Goal: Task Accomplishment & Management: Complete application form

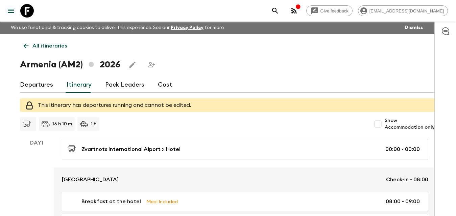
click at [162, 81] on link "Cost" at bounding box center [165, 85] width 15 height 16
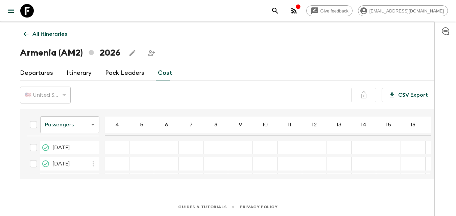
click at [122, 151] on div "26 Apr 2026; 4" at bounding box center [117, 148] width 25 height 14
click at [121, 150] on input "26 Apr 2026; 4" at bounding box center [117, 148] width 22 height 8
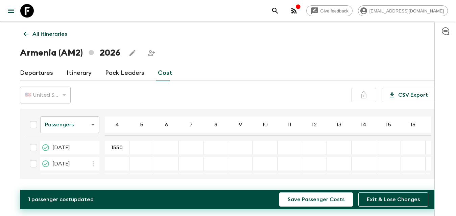
type input "1550"
type input "1420"
click at [169, 142] on div "26 Apr 2026; 6" at bounding box center [166, 148] width 25 height 14
type input "1370"
click at [193, 151] on div "26 Apr 2026; 7" at bounding box center [191, 148] width 25 height 14
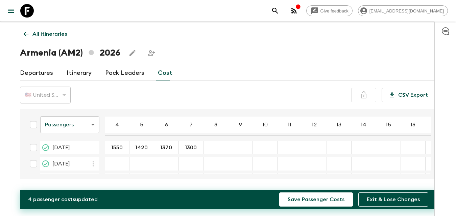
type input "1300"
drag, startPoint x: 215, startPoint y: 148, endPoint x: 212, endPoint y: 145, distance: 4.5
type input "1245"
type input "1200"
type input "1165"
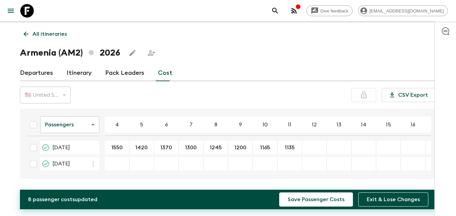
type input "1135"
type input "1115"
type input "1095"
type input "1100"
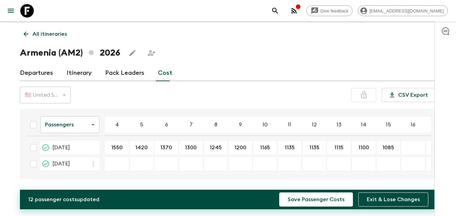
type input "1085"
type input "1070"
drag, startPoint x: 126, startPoint y: 152, endPoint x: 188, endPoint y: 156, distance: 61.9
click at [216, 155] on table "Passengers passengersCost ​ 4 5 6 7 8 9 10 11 12 13 14 15 16 17 18 [DATE] 1550 …" at bounding box center [247, 207] width 453 height 191
drag, startPoint x: 159, startPoint y: 158, endPoint x: 133, endPoint y: 151, distance: 27.6
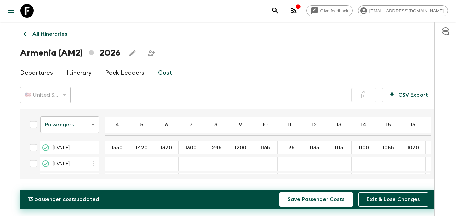
click at [157, 158] on div "24 May 2026; 6" at bounding box center [166, 164] width 25 height 14
click at [126, 149] on input "1550" at bounding box center [117, 148] width 22 height 8
drag, startPoint x: 125, startPoint y: 149, endPoint x: 131, endPoint y: 154, distance: 8.1
click at [125, 149] on input "1550" at bounding box center [117, 148] width 22 height 8
click at [135, 160] on div "24 May 2026; 5" at bounding box center [141, 164] width 25 height 14
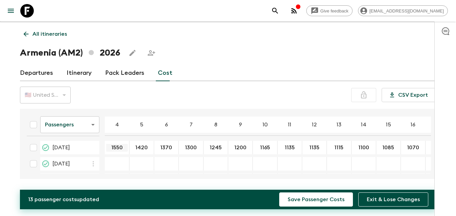
click at [125, 152] on input "1550" at bounding box center [117, 148] width 22 height 8
click at [109, 147] on input "1550" at bounding box center [117, 148] width 22 height 8
click at [107, 145] on input "1550" at bounding box center [117, 148] width 22 height 8
drag, startPoint x: 123, startPoint y: 146, endPoint x: 102, endPoint y: 147, distance: 21.3
click at [103, 147] on tr "[DATE] 1550 ​ 1420 ​ 1370 ​ 1300 ​ 1245 ​ 1200 ​ 1165 ​ 1135 ​ 1135 ​ 1115 ​ 11…" at bounding box center [247, 148] width 453 height 14
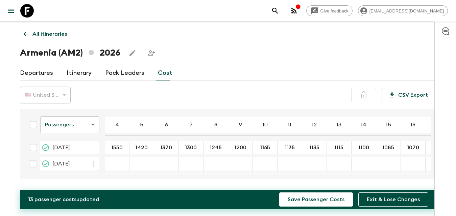
type input "1550"
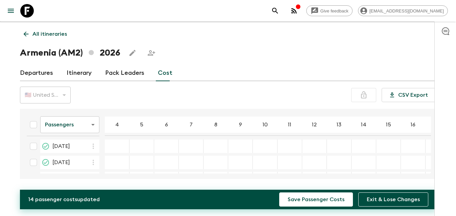
click at [121, 151] on div "31 May 2026; 4" at bounding box center [117, 147] width 25 height 14
type input "1550"
click at [119, 159] on div "29 Jun 2026; 4" at bounding box center [117, 163] width 25 height 14
type input "1550"
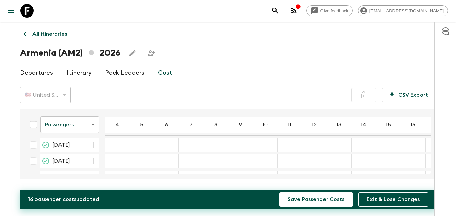
click at [118, 150] on div "12 Jul 2026; 4" at bounding box center [117, 145] width 25 height 14
click at [118, 148] on div "12 Jul 2026; 4" at bounding box center [117, 145] width 25 height 14
drag, startPoint x: 118, startPoint y: 148, endPoint x: 117, endPoint y: 144, distance: 4.1
click at [118, 147] on div "12 Jul 2026; 4" at bounding box center [117, 145] width 25 height 14
type input "1550"
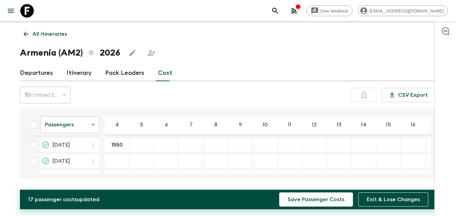
click at [119, 165] on div "16 Aug 2026; 4" at bounding box center [117, 162] width 25 height 14
type input "1550"
click at [118, 148] on div "13 Sep 2026; 4" at bounding box center [117, 144] width 25 height 14
type input "1550"
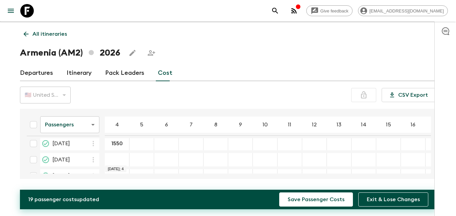
type input "1550"
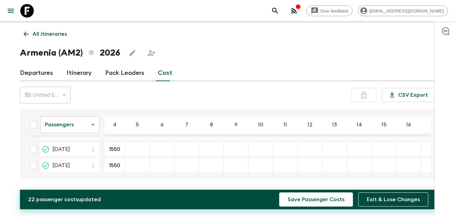
scroll to position [0, 0]
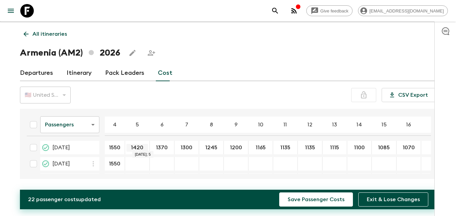
click at [147, 147] on input "1420" at bounding box center [137, 148] width 22 height 8
type input "1420"
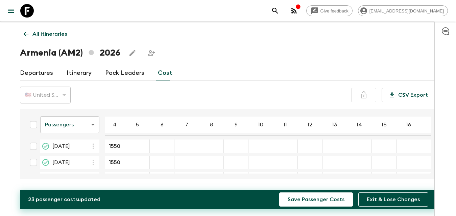
type input "1420"
click at [139, 150] on div "12 Jul 2026; 5" at bounding box center [137, 145] width 25 height 14
click at [138, 148] on div "12 Jul 2026; 5" at bounding box center [137, 145] width 25 height 14
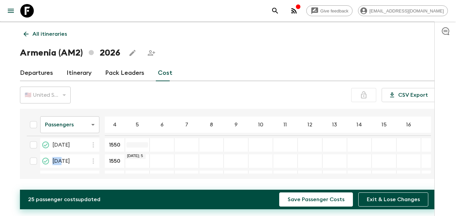
click at [138, 147] on div "12 Jul 2026; 5" at bounding box center [137, 145] width 25 height 14
type input "1420"
click at [138, 147] on div "13 Sep 2026; 5" at bounding box center [137, 144] width 25 height 14
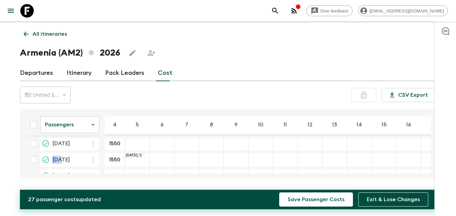
click at [138, 147] on div "13 Sep 2026; 5" at bounding box center [137, 144] width 25 height 14
click at [138, 146] on input "13 Sep 2026; 5" at bounding box center [137, 144] width 22 height 8
type input "1420"
click at [138, 155] on div "27 Sep 2026; 5" at bounding box center [137, 160] width 25 height 14
click at [138, 157] on div "27 Sep 2026; 5" at bounding box center [137, 160] width 25 height 14
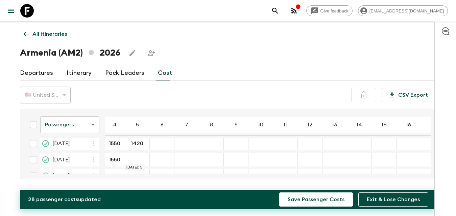
type input "1420"
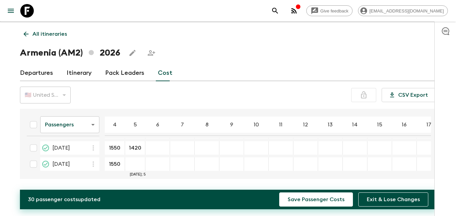
type input "1420"
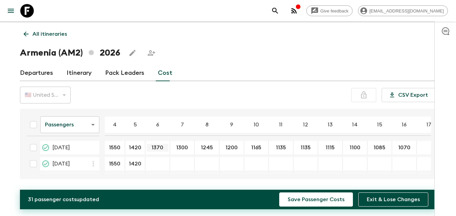
click at [160, 149] on input "1370" at bounding box center [158, 148] width 22 height 8
click at [155, 161] on div "24 May 2026; 6" at bounding box center [157, 164] width 25 height 14
click at [158, 162] on input "24 May 2026; 6" at bounding box center [158, 164] width 22 height 8
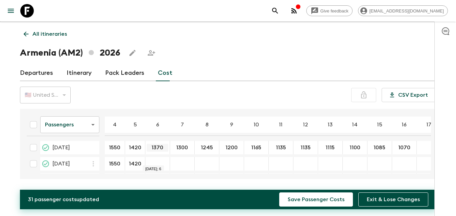
type input "1370"
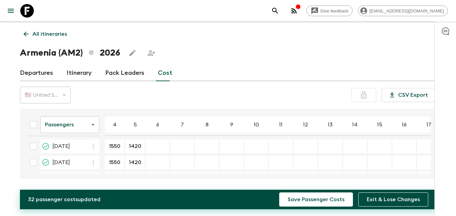
click at [159, 152] on div "31 May 2026; 6" at bounding box center [157, 147] width 25 height 14
click at [159, 150] on div "31 May 2026; 6" at bounding box center [157, 147] width 25 height 14
click at [158, 150] on div "31 May 2026; 6" at bounding box center [157, 147] width 25 height 14
click at [158, 149] on div "31 May 2026; 6" at bounding box center [157, 147] width 25 height 14
click at [158, 148] on div "31 May 2026; 6" at bounding box center [157, 147] width 25 height 14
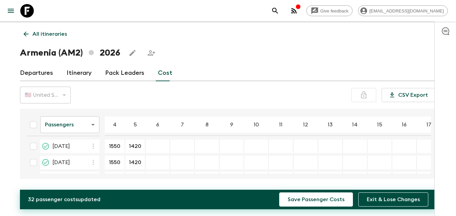
type input "1370"
click at [158, 159] on div "29 Jun 2026; 6" at bounding box center [157, 163] width 25 height 14
type input "1370"
click at [157, 148] on div "12 Jul 2026; 6" at bounding box center [157, 145] width 25 height 14
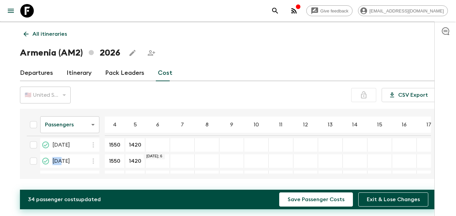
click at [157, 148] on div "12 Jul 2026; 6" at bounding box center [157, 145] width 25 height 14
click at [162, 148] on div "12 Jul 2026; 6" at bounding box center [157, 145] width 25 height 14
type input "1370"
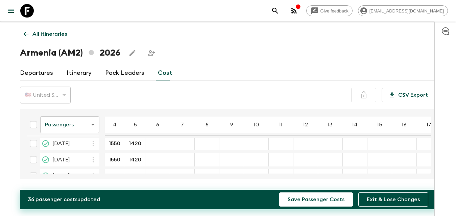
type input "1370"
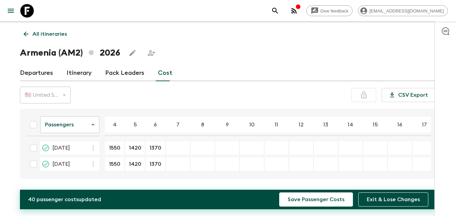
type input "1370"
click at [185, 148] on input "1300" at bounding box center [178, 148] width 22 height 8
click at [190, 167] on div "24 May 2026; 8" at bounding box center [202, 164] width 25 height 14
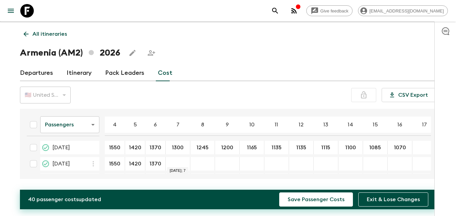
type input "1300"
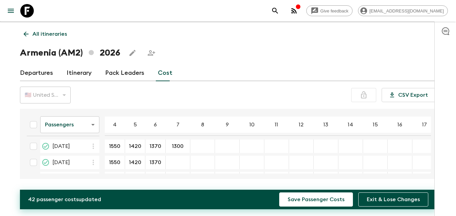
type input "1300"
click at [175, 148] on div "12 Jul 2026; 7" at bounding box center [177, 145] width 25 height 14
click at [176, 149] on div "12 Jul 2026; 7" at bounding box center [177, 145] width 25 height 14
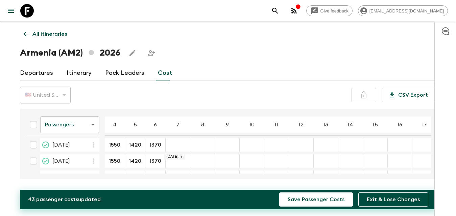
click at [179, 149] on div "12 Jul 2026; 7" at bounding box center [177, 145] width 25 height 14
type input "1300"
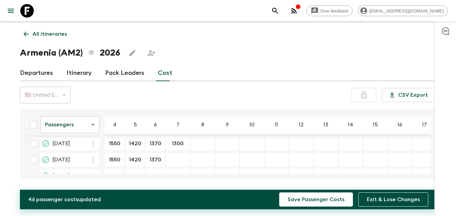
type input "1300"
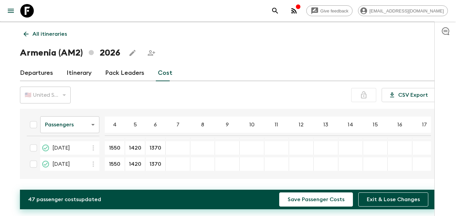
click at [177, 150] on div "11 Oct 2026; 7" at bounding box center [177, 149] width 25 height 14
click at [177, 149] on div "11 Oct 2026; 7" at bounding box center [177, 149] width 25 height 14
type input "1300"
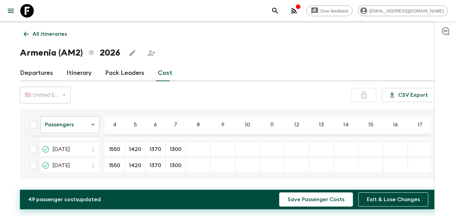
scroll to position [0, 0]
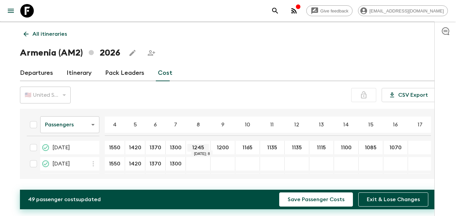
click at [206, 146] on input "1245" at bounding box center [198, 148] width 22 height 8
type input "1245"
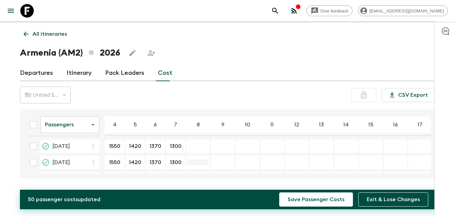
type input "1245"
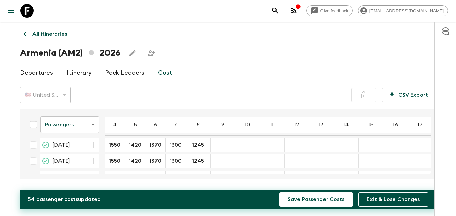
scroll to position [101, 0]
click at [196, 148] on div "13 Sep 2026; 8" at bounding box center [198, 144] width 25 height 14
click at [197, 147] on div "13 Sep 2026; 8" at bounding box center [198, 144] width 25 height 14
type input "1245"
click at [197, 162] on div "27 Sep 2026; 8" at bounding box center [198, 160] width 25 height 14
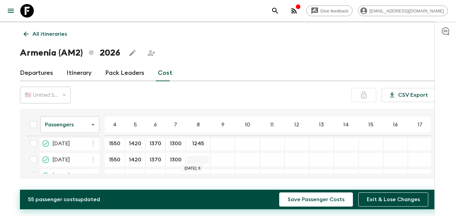
type input "1245"
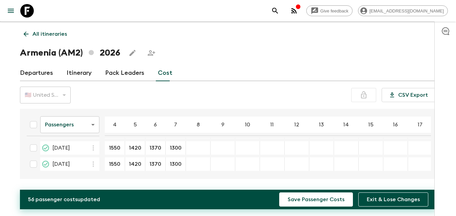
click at [196, 150] on div "11 Oct 2026; 8" at bounding box center [198, 149] width 25 height 14
type input "1245"
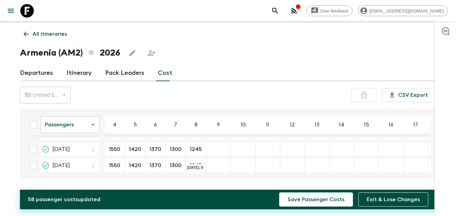
scroll to position [0, 0]
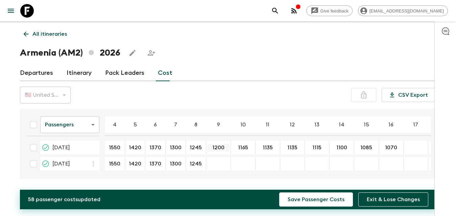
click at [219, 150] on input "1200" at bounding box center [218, 148] width 22 height 8
type input "1200"
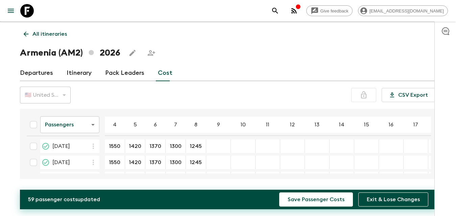
type input "1200"
click at [217, 151] on div "12 Jul 2026; 9" at bounding box center [218, 145] width 25 height 14
type input "1200"
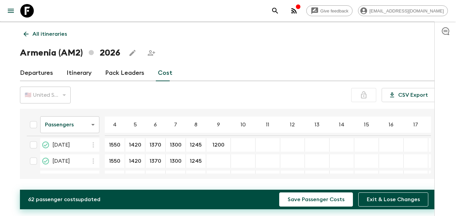
type input "1200"
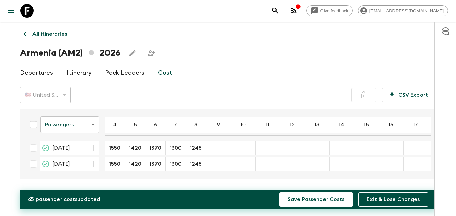
type input "1200"
click at [216, 150] on div "11 Oct 2026; 9" at bounding box center [218, 149] width 25 height 14
click at [215, 149] on div "11 Oct 2026; 9" at bounding box center [218, 149] width 25 height 14
type input "1200"
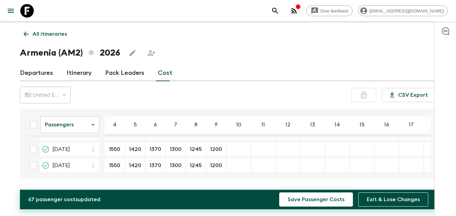
scroll to position [0, 0]
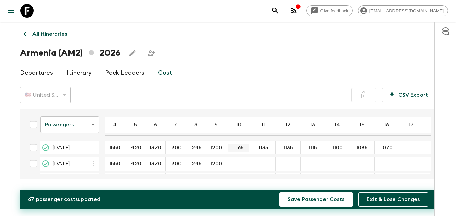
click at [238, 149] on input "1165" at bounding box center [239, 148] width 22 height 8
type input "1165"
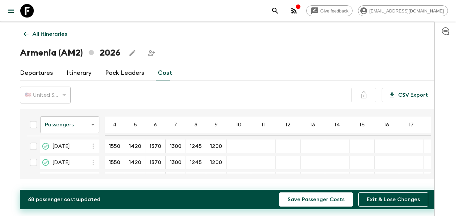
click at [237, 151] on div "31 May 2026; 10" at bounding box center [238, 147] width 25 height 14
click at [237, 149] on div "31 May 2026; 10" at bounding box center [238, 147] width 25 height 14
type input "1165"
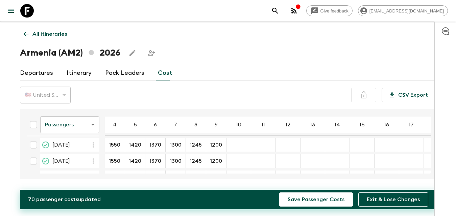
type input "1165"
click at [236, 147] on div "13 Sep 2026; 10" at bounding box center [238, 144] width 25 height 14
click at [237, 147] on div "13 Sep 2026; 10" at bounding box center [238, 144] width 25 height 14
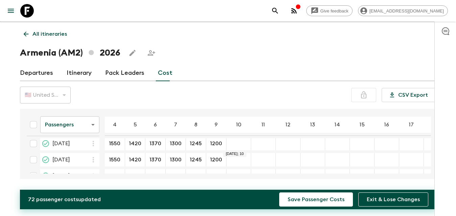
type input "1165"
click at [239, 157] on div "27 Sep 2026; 10" at bounding box center [238, 160] width 25 height 14
click at [241, 158] on input "27 Sep 2026; 10" at bounding box center [239, 160] width 22 height 8
type input "1165"
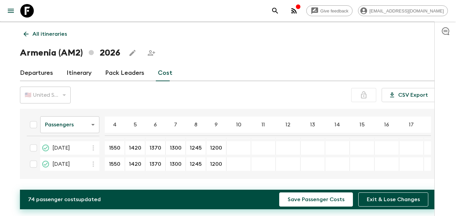
type input "1165"
click at [235, 158] on div "25 Oct 2026; 10" at bounding box center [238, 165] width 25 height 14
type input "1165"
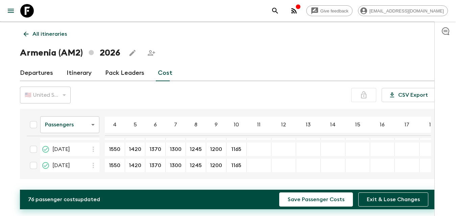
scroll to position [0, 0]
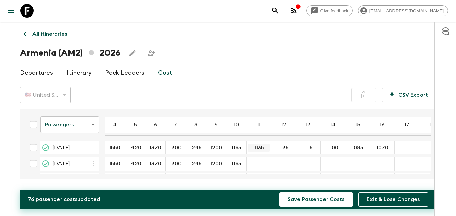
click at [257, 147] on input "1135" at bounding box center [259, 148] width 22 height 8
click at [257, 168] on div "24 May 2026; 11" at bounding box center [259, 164] width 25 height 14
type input "1135"
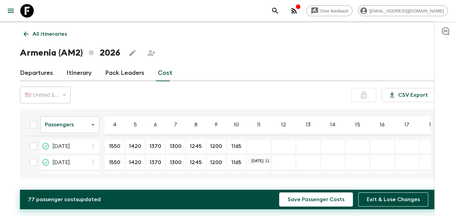
type input "1135"
click at [262, 158] on div "29 Jun 2026; 11" at bounding box center [259, 163] width 25 height 14
type input "1135"
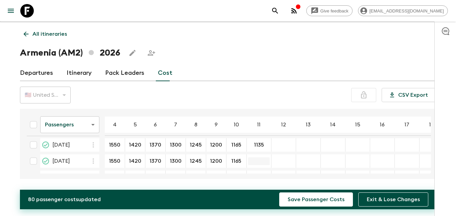
type input "1135"
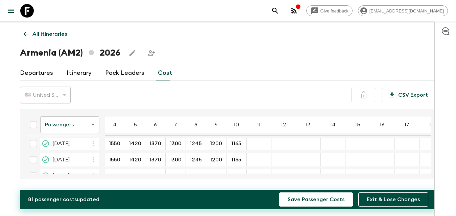
click at [260, 154] on div "27 Sep 2026; 11" at bounding box center [259, 160] width 25 height 14
drag, startPoint x: 256, startPoint y: 141, endPoint x: 262, endPoint y: 148, distance: 9.3
click at [256, 141] on div "13 Sep 2026; 11" at bounding box center [259, 144] width 25 height 14
click at [262, 148] on div "13 Sep 2026; 11" at bounding box center [259, 144] width 25 height 14
click at [261, 146] on div "13 Sep 2026; 11" at bounding box center [259, 144] width 25 height 14
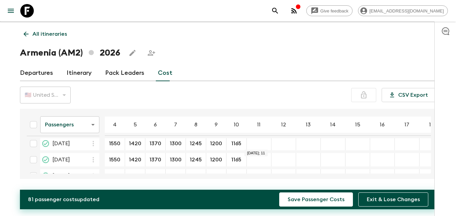
type input "1135"
click at [258, 156] on div "27 Sep 2026; 11" at bounding box center [259, 160] width 25 height 14
type input "1135"
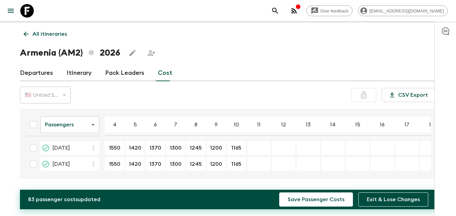
click at [257, 149] on div "11 Oct 2026; 11" at bounding box center [259, 149] width 25 height 14
type input "1135"
click at [284, 146] on input "1135" at bounding box center [279, 148] width 22 height 8
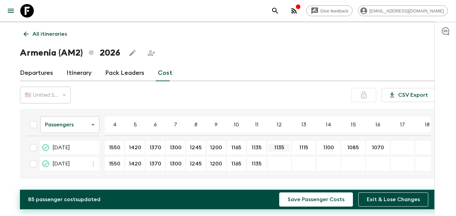
click at [284, 146] on input "1135" at bounding box center [279, 148] width 22 height 8
type input "1135"
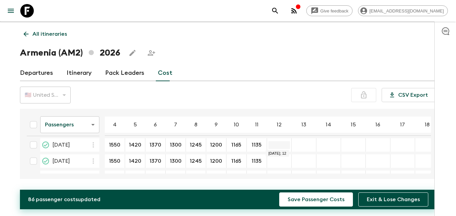
type input "1135"
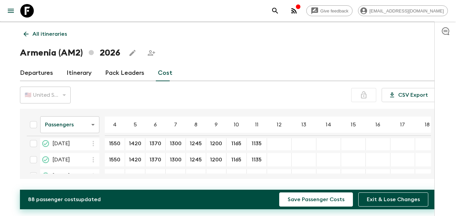
type input "1135"
click at [280, 157] on div "27 Sep 2026; 12" at bounding box center [279, 160] width 25 height 14
click at [280, 158] on input "27 Sep 2026; 12" at bounding box center [279, 160] width 22 height 8
type input "1135"
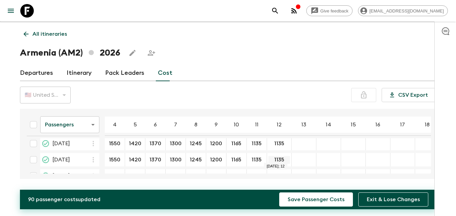
scroll to position [132, 0]
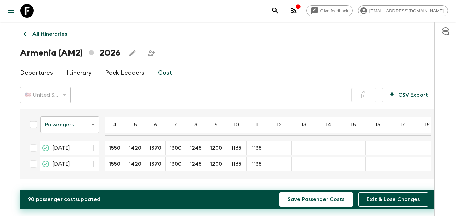
click at [277, 149] on div "11 Oct 2026; 12" at bounding box center [279, 149] width 25 height 14
click at [280, 149] on div "11 Oct 2026; 12" at bounding box center [279, 149] width 25 height 14
click at [283, 147] on input "11 Oct 2026; 12" at bounding box center [279, 149] width 22 height 8
type input "1135"
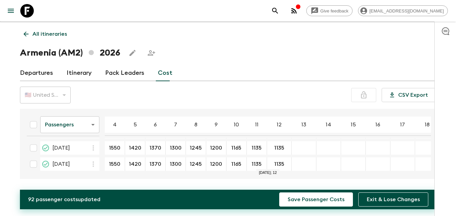
scroll to position [0, 0]
click at [300, 156] on table "Passengers passengersCost ​ 4 5 6 7 8 9 10 11 12 13 14 15 16 17 18 [DATE] 1550 …" at bounding box center [230, 207] width 418 height 191
click at [314, 144] on div "1115 ​" at bounding box center [303, 148] width 25 height 14
click at [312, 146] on input "1115" at bounding box center [304, 148] width 22 height 8
click at [311, 159] on div "24 May 2026; 13" at bounding box center [303, 164] width 25 height 14
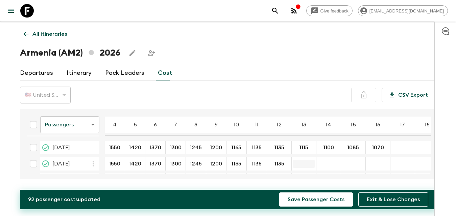
type input "1115"
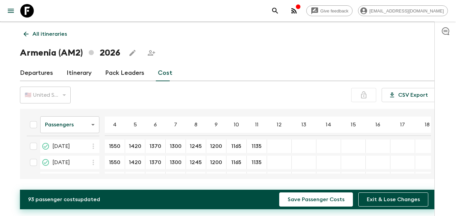
type input "1115"
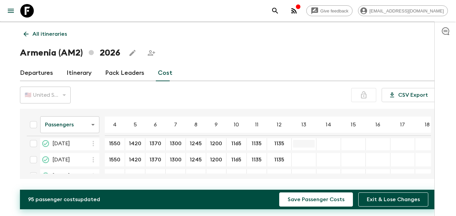
click at [304, 144] on input "13 Sep 2026; 13" at bounding box center [304, 144] width 22 height 8
paste input "1115"
type input "1115"
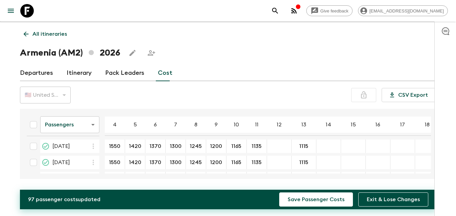
type input "1135"
drag, startPoint x: 280, startPoint y: 157, endPoint x: 283, endPoint y: 160, distance: 4.1
click at [281, 159] on div "29 Jun 2026; 12" at bounding box center [279, 163] width 25 height 14
type input "1135"
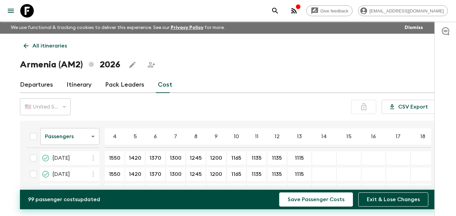
scroll to position [0, 0]
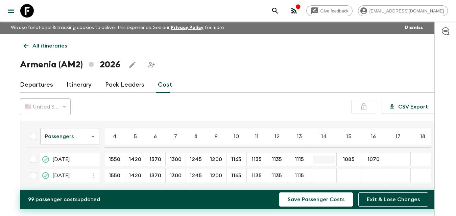
type input "1100"
type input "1085"
type input "1100"
click at [324, 171] on div "24 May 2026; 14" at bounding box center [324, 176] width 25 height 14
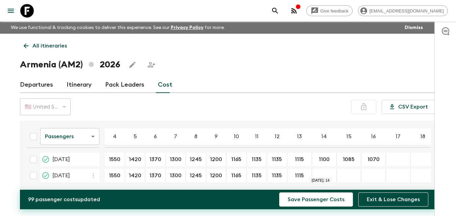
click at [325, 173] on div "24 May 2026; 14" at bounding box center [324, 176] width 25 height 14
type input "1100"
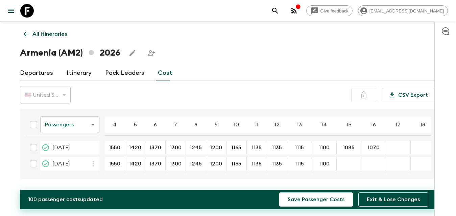
scroll to position [34, 0]
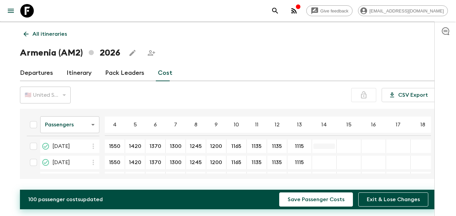
click at [323, 149] on div "31 May 2026; 14" at bounding box center [324, 147] width 25 height 14
type input "1100"
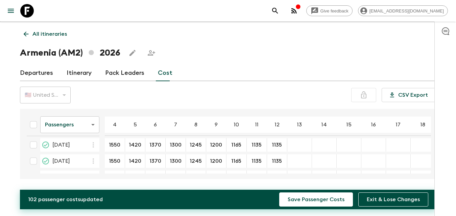
click at [324, 150] on div "12 Jul 2026; 14" at bounding box center [324, 145] width 25 height 14
click at [324, 147] on input "12 Jul 2026; 14" at bounding box center [324, 146] width 22 height 8
type input "1100"
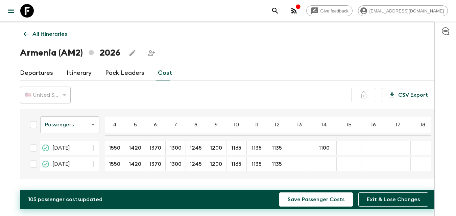
type input "1100"
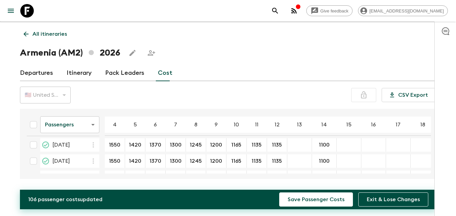
scroll to position [34, 0]
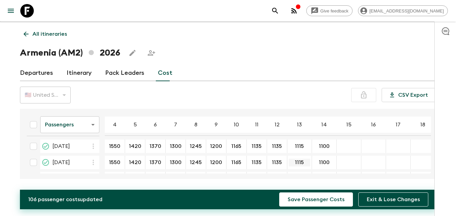
click at [302, 159] on input "1115" at bounding box center [299, 163] width 22 height 8
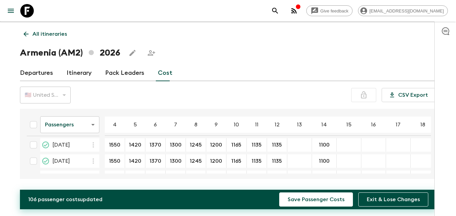
click at [298, 148] on div "12 Jul 2026; 13" at bounding box center [299, 145] width 25 height 14
type input "1115"
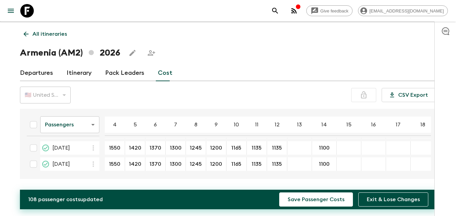
type input "1115"
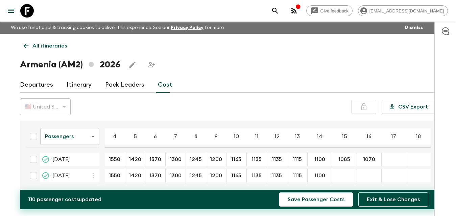
click at [342, 155] on div "1085 ​" at bounding box center [344, 160] width 22 height 14
click at [345, 158] on input "1085" at bounding box center [344, 160] width 22 height 8
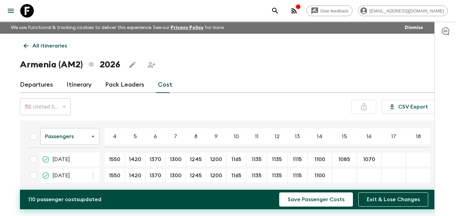
click at [345, 173] on div "24 May 2026; 15" at bounding box center [344, 176] width 25 height 14
type input "1085"
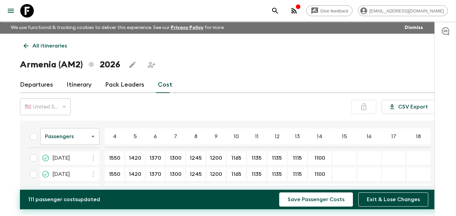
click at [343, 161] on div "31 May 2026; 15" at bounding box center [344, 159] width 25 height 14
type input "1085"
click at [343, 174] on input "29 Jun 2026; 15" at bounding box center [344, 175] width 22 height 8
type input "1085"
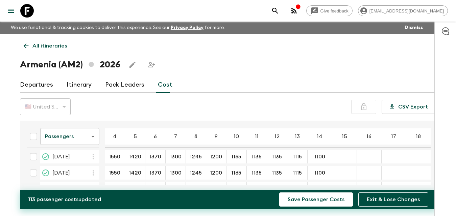
type input "1085"
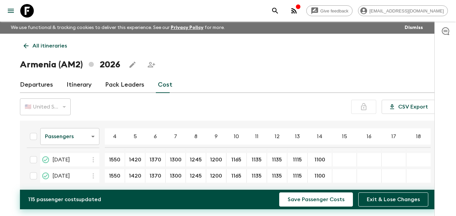
click at [344, 162] on div "11 Oct 2026; 15" at bounding box center [344, 160] width 25 height 14
type input "1085"
click at [344, 176] on div "25 Oct 2026; 15" at bounding box center [344, 177] width 25 height 14
type input "1085"
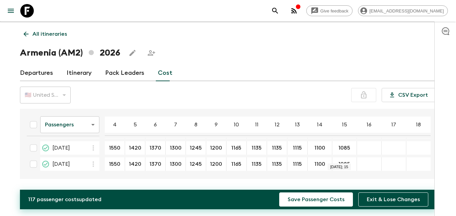
scroll to position [98, 0]
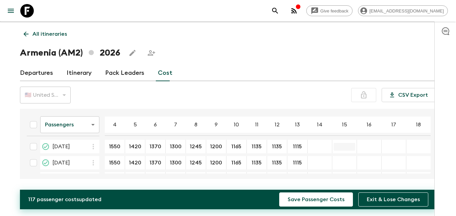
type input "1085"
click at [346, 159] on div "27 Sep 2026; 15" at bounding box center [344, 163] width 25 height 14
type input "1085"
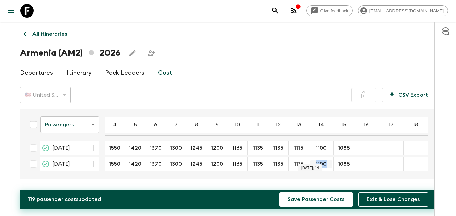
drag, startPoint x: 329, startPoint y: 160, endPoint x: 313, endPoint y: 161, distance: 15.2
click at [314, 160] on div "1100 ​" at bounding box center [321, 165] width 22 height 14
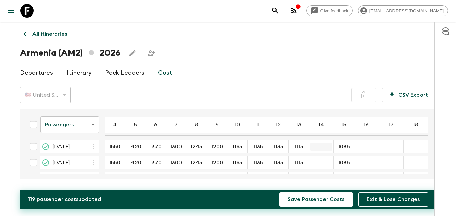
click at [313, 149] on input "13 Sep 2026; 14" at bounding box center [321, 147] width 22 height 8
paste input "1100"
type input "1100"
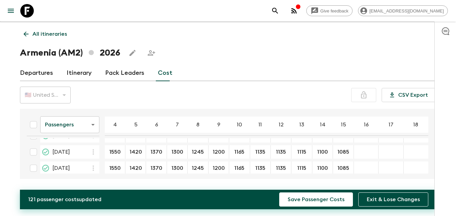
scroll to position [0, 0]
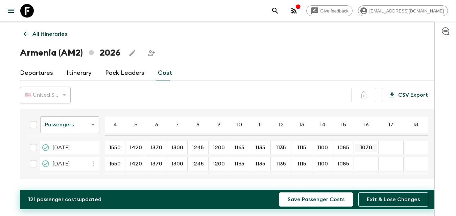
click at [360, 151] on input "1070" at bounding box center [366, 148] width 22 height 8
type input "1070"
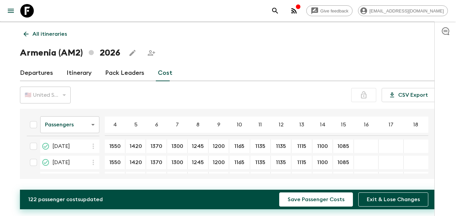
click at [365, 153] on div "31 May 2026; 16" at bounding box center [366, 147] width 25 height 14
type input "1070"
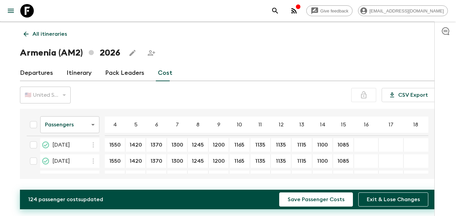
type input "1070"
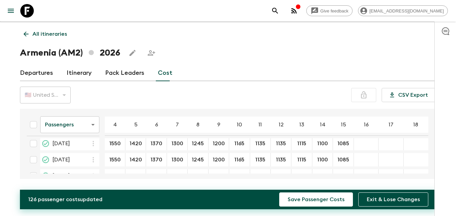
type input "1070"
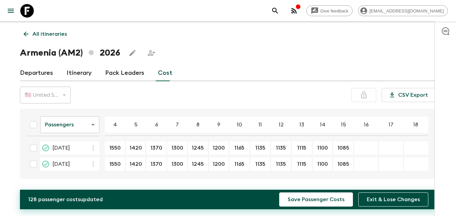
type input "1070"
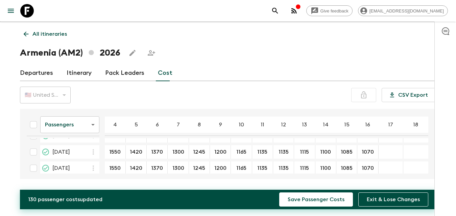
scroll to position [0, 0]
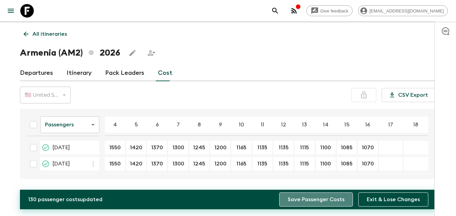
click at [320, 199] on button "Save Passenger Costs" at bounding box center [316, 200] width 74 height 14
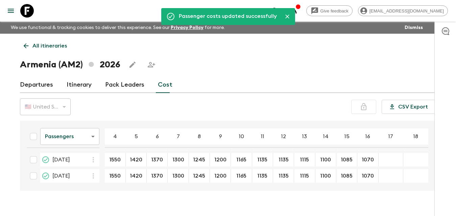
scroll to position [12, 0]
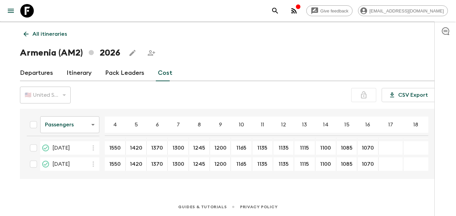
click at [81, 71] on link "Itinerary" at bounding box center [79, 73] width 25 height 16
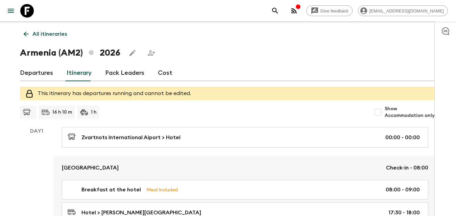
click at [171, 76] on div "Departures Itinerary Pack Leaders Cost" at bounding box center [228, 73] width 416 height 16
click at [168, 75] on link "Cost" at bounding box center [165, 73] width 15 height 16
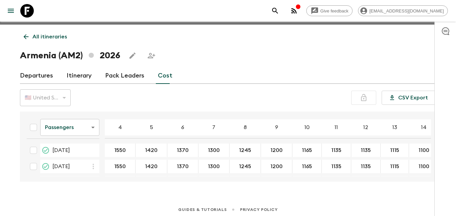
scroll to position [12, 0]
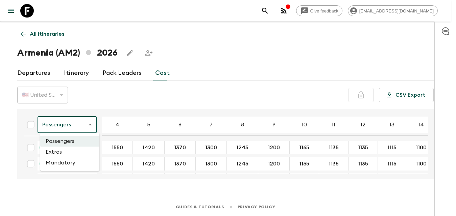
click at [78, 124] on body "Give feedback [EMAIL_ADDRESS][DOMAIN_NAME] We use functional & tracking cookies…" at bounding box center [228, 102] width 456 height 228
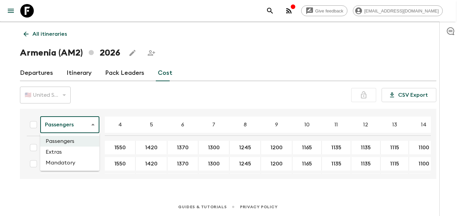
click at [70, 153] on li "Extras" at bounding box center [69, 152] width 59 height 11
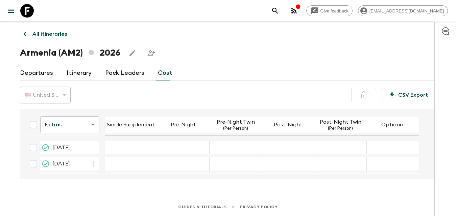
click at [131, 145] on div "26 Apr 2026; Single Supplement" at bounding box center [131, 148] width 52 height 14
click at [132, 149] on input "26 Apr 2026; Single Supplement" at bounding box center [130, 148] width 49 height 8
click at [137, 140] on table "Extras extrasCost ​ Single Supplement Pre-Night Pre-Night Twin (Per Person) Pos…" at bounding box center [220, 207] width 398 height 191
drag, startPoint x: 149, startPoint y: 144, endPoint x: 146, endPoint y: 147, distance: 4.1
click at [147, 146] on input "26 Apr 2026; Single Supplement" at bounding box center [130, 148] width 49 height 8
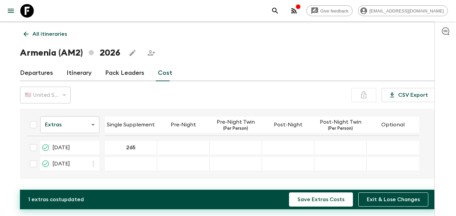
type input "265"
click at [139, 167] on div "24 May 2026; Single Supplement" at bounding box center [131, 164] width 52 height 14
type input "265"
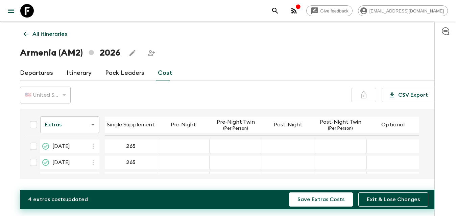
scroll to position [68, 0]
type input "265"
click at [132, 148] on div "12 Jul 2026; Single Supplement" at bounding box center [131, 145] width 52 height 14
type input "265"
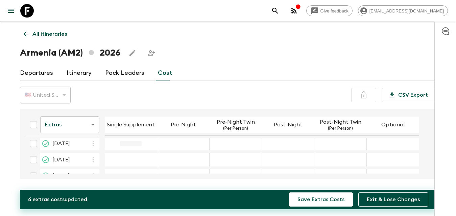
type input "265"
click at [130, 141] on div "13 Sep 2026; Single Supplement" at bounding box center [131, 144] width 52 height 14
type input "265"
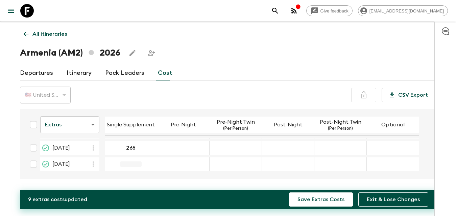
type input "265"
click at [182, 141] on div "26 Apr 2026; Pre-Night" at bounding box center [183, 148] width 52 height 14
type input "0"
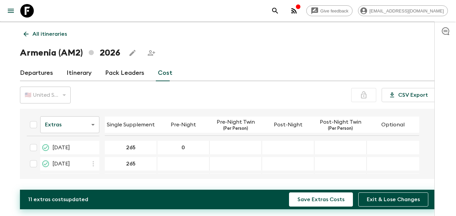
click at [196, 163] on div "24 May 2026; Pre-Night" at bounding box center [183, 164] width 52 height 14
drag, startPoint x: 196, startPoint y: 164, endPoint x: 189, endPoint y: 164, distance: 6.8
click at [195, 164] on div "24 May 2026; Pre-Night" at bounding box center [183, 164] width 52 height 14
type input "0"
click at [224, 150] on div "26 Apr 2026; Pre-Night Twin" at bounding box center [235, 148] width 52 height 14
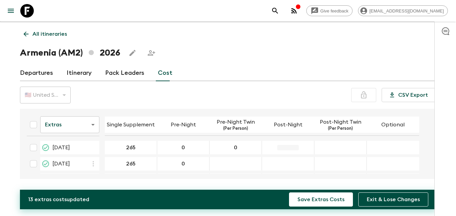
type input "0"
drag, startPoint x: 293, startPoint y: 145, endPoint x: 303, endPoint y: 149, distance: 10.2
type input "0"
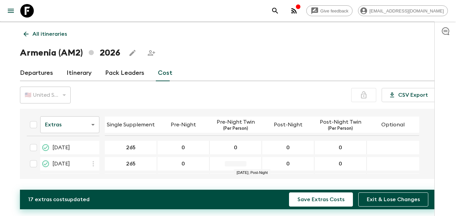
type input "0"
click at [406, 147] on input "26 Apr 2026; Optional" at bounding box center [393, 148] width 50 height 8
type input "0"
click at [399, 161] on div "24 May 2026; Optional" at bounding box center [392, 164] width 52 height 14
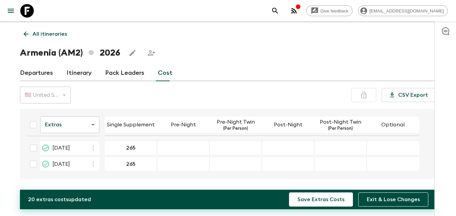
scroll to position [34, 0]
type input "0"
click at [193, 151] on div "31 May 2026; Pre-Night" at bounding box center [183, 146] width 52 height 14
type input "0"
drag, startPoint x: 238, startPoint y: 147, endPoint x: 273, endPoint y: 146, distance: 34.8
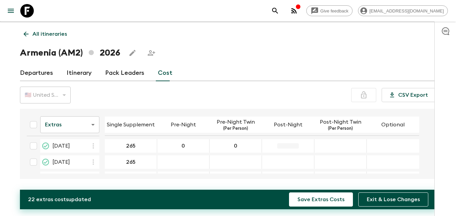
type input "0"
drag, startPoint x: 340, startPoint y: 146, endPoint x: 355, endPoint y: 145, distance: 14.5
type input "0"
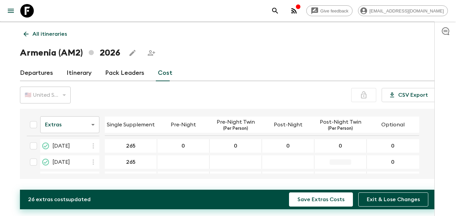
type input "0"
drag, startPoint x: 293, startPoint y: 161, endPoint x: 272, endPoint y: 163, distance: 20.7
type input "0"
drag, startPoint x: 244, startPoint y: 163, endPoint x: 207, endPoint y: 163, distance: 37.5
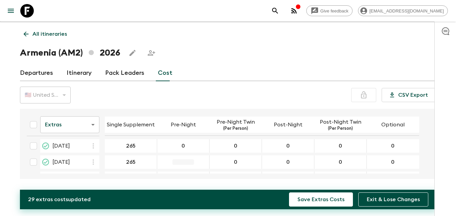
type input "0"
click at [189, 149] on div "12 Jul 2026; Pre-Night" at bounding box center [183, 145] width 52 height 14
type input "0"
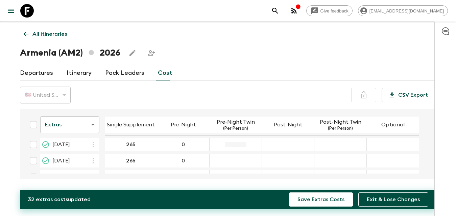
type input "0"
drag, startPoint x: 292, startPoint y: 160, endPoint x: 309, endPoint y: 156, distance: 17.9
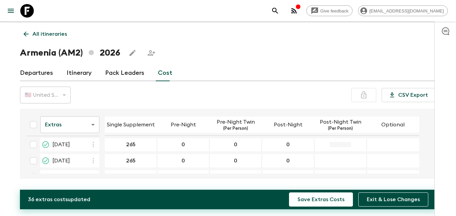
type input "0"
drag, startPoint x: 339, startPoint y: 156, endPoint x: 347, endPoint y: 157, distance: 7.8
click at [339, 157] on div "16 Aug 2026; Post-Night Twin" at bounding box center [340, 161] width 52 height 14
type input "0"
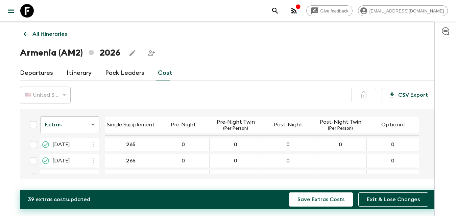
type input "0"
click at [341, 165] on div "16 Aug 2026; Post-Night Twin" at bounding box center [340, 161] width 52 height 14
type input "0"
drag, startPoint x: 170, startPoint y: 147, endPoint x: 177, endPoint y: 145, distance: 8.1
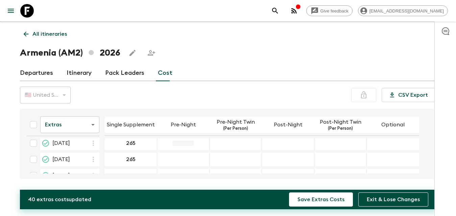
click at [170, 147] on div "13 Sep 2026; Pre-Night" at bounding box center [183, 144] width 52 height 14
type input "0"
click at [302, 145] on div "13 Sep 2026; Post-Night" at bounding box center [288, 144] width 52 height 14
drag, startPoint x: 295, startPoint y: 144, endPoint x: 313, endPoint y: 147, distance: 17.8
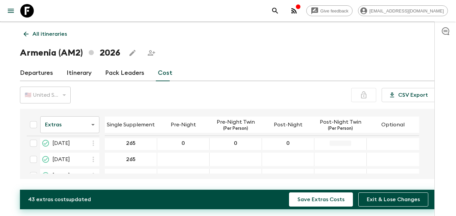
type input "0"
click at [390, 146] on input "13 Sep 2026; Optional" at bounding box center [393, 144] width 50 height 8
type input "0"
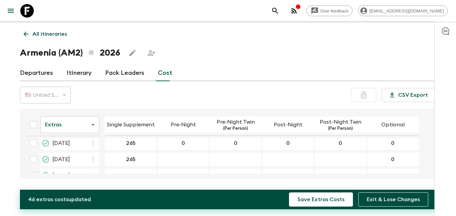
click at [348, 156] on div "27 Sep 2026; Post-Night Twin" at bounding box center [340, 160] width 52 height 14
type input "0"
click at [191, 156] on div "27 Sep 2026; Pre-Night" at bounding box center [183, 160] width 52 height 14
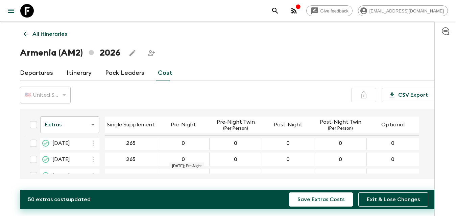
scroll to position [129, 0]
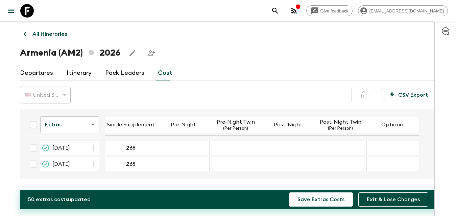
type input "0"
click at [186, 152] on div "11 Oct 2026; Pre-Night" at bounding box center [183, 149] width 52 height 14
type input "0"
click at [308, 150] on div "11 Oct 2026; Post-Night" at bounding box center [288, 149] width 52 height 14
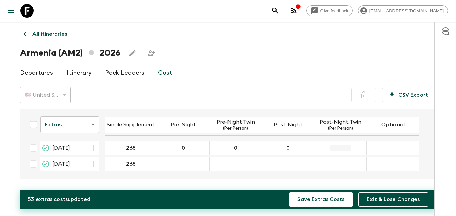
type input "0"
click at [355, 165] on div "25 Oct 2026; Post-Night Twin" at bounding box center [340, 165] width 52 height 14
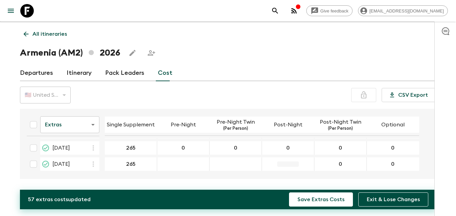
type input "0"
click at [290, 165] on input "25 Oct 2026; Post-Night" at bounding box center [287, 165] width 49 height 8
type input "0"
drag, startPoint x: 235, startPoint y: 165, endPoint x: 232, endPoint y: 164, distance: 3.4
type input "0"
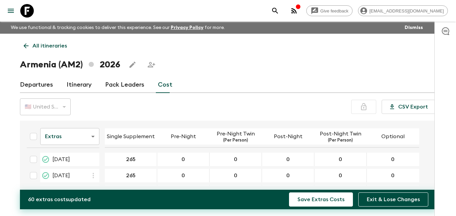
scroll to position [12, 0]
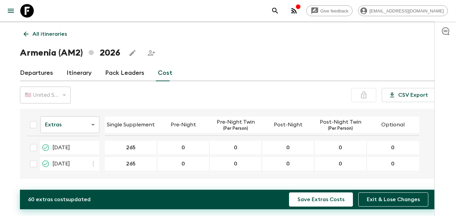
type input "0"
click at [90, 121] on body "Give feedback [EMAIL_ADDRESS][DOMAIN_NAME] We use functional & tracking cookies…" at bounding box center [228, 102] width 456 height 228
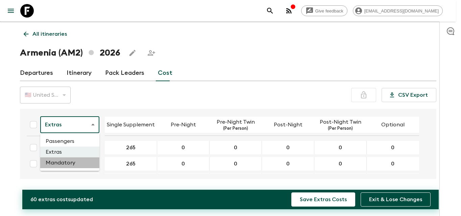
click at [67, 163] on li "Mandatory" at bounding box center [69, 163] width 59 height 11
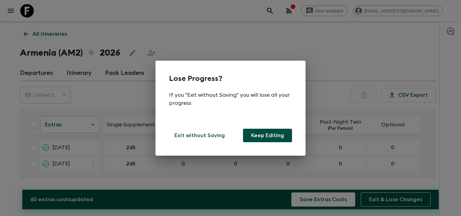
click at [266, 138] on button "Keep Editing" at bounding box center [267, 136] width 49 height 14
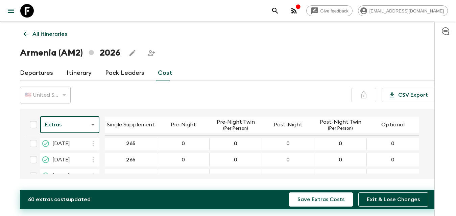
scroll to position [129, 0]
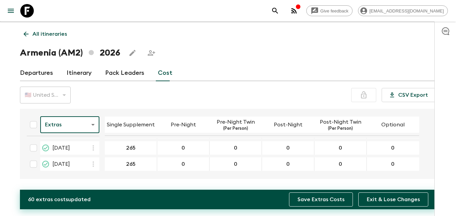
click at [323, 206] on button "Save Extras Costs" at bounding box center [321, 200] width 64 height 14
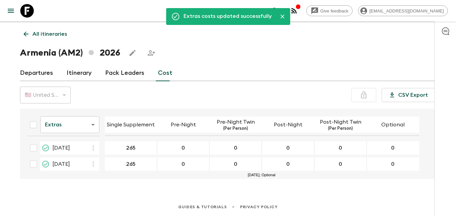
scroll to position [0, 0]
click at [77, 127] on body "Give feedback [EMAIL_ADDRESS][DOMAIN_NAME] We use functional & tracking cookies…" at bounding box center [228, 102] width 456 height 228
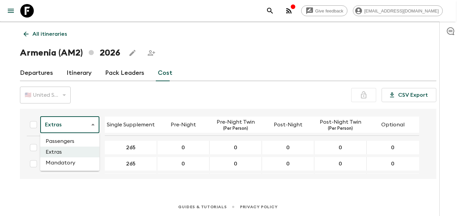
click at [61, 162] on li "Mandatory" at bounding box center [69, 163] width 59 height 11
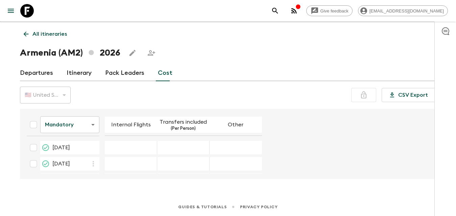
click at [149, 146] on div "26 Apr 2026; Internal Flights" at bounding box center [131, 148] width 52 height 14
click at [142, 151] on div "26 Apr 2026; Internal Flights" at bounding box center [131, 148] width 52 height 14
click at [120, 148] on div "26 Apr 2026; Internal Flights" at bounding box center [131, 148] width 52 height 14
click at [133, 147] on input "26 Apr 2026; Internal Flights" at bounding box center [130, 148] width 49 height 8
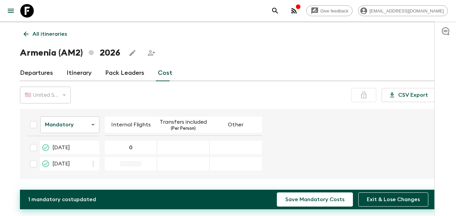
type input "0"
click at [134, 151] on div "31 May 2026; Internal Flights" at bounding box center [131, 147] width 52 height 14
type input "0"
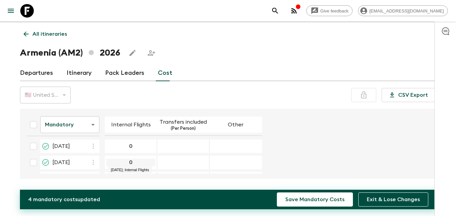
scroll to position [68, 0]
type input "0"
click at [133, 151] on div "12 Jul 2026; Internal Flights" at bounding box center [131, 145] width 52 height 14
click at [132, 161] on div "27 Sep 2026; Internal Flights" at bounding box center [131, 166] width 52 height 14
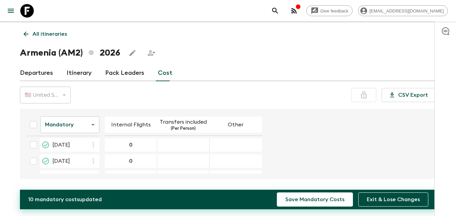
scroll to position [0, 0]
click at [186, 156] on table "Mandatory mandatoryCost ​ Internal Flights Transfers included (Per Person) Othe…" at bounding box center [141, 207] width 240 height 191
click at [186, 152] on div "26 Apr 2026; Transfers included" at bounding box center [183, 148] width 52 height 14
click at [186, 151] on div "26 Apr 2026; Transfers included" at bounding box center [183, 148] width 52 height 14
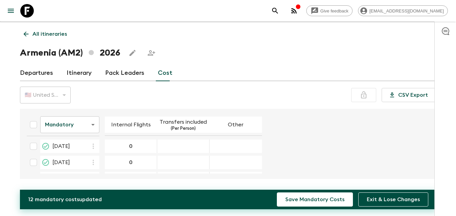
click at [187, 150] on div "31 May 2026; Transfers included" at bounding box center [183, 147] width 52 height 14
click at [184, 166] on div "29 Jun 2026; Transfers included" at bounding box center [183, 163] width 52 height 14
click at [191, 150] on input "219" at bounding box center [182, 147] width 49 height 8
click at [187, 174] on table "Mandatory mandatoryCost ​ Internal Flights Transfers included (Per Person) Othe…" at bounding box center [141, 111] width 240 height 191
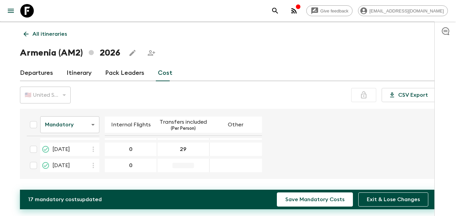
click at [185, 168] on div "27 Sep 2026; Transfers included" at bounding box center [183, 166] width 52 height 14
click at [230, 169] on div "24 May 2026; Other" at bounding box center [235, 164] width 52 height 14
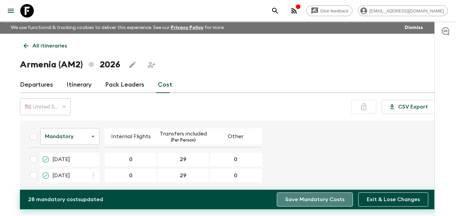
click at [326, 204] on button "Save Mandatory Costs" at bounding box center [315, 200] width 76 height 14
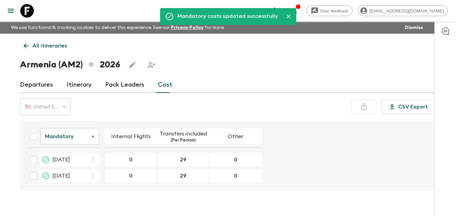
scroll to position [12, 0]
